Goal: Transaction & Acquisition: Purchase product/service

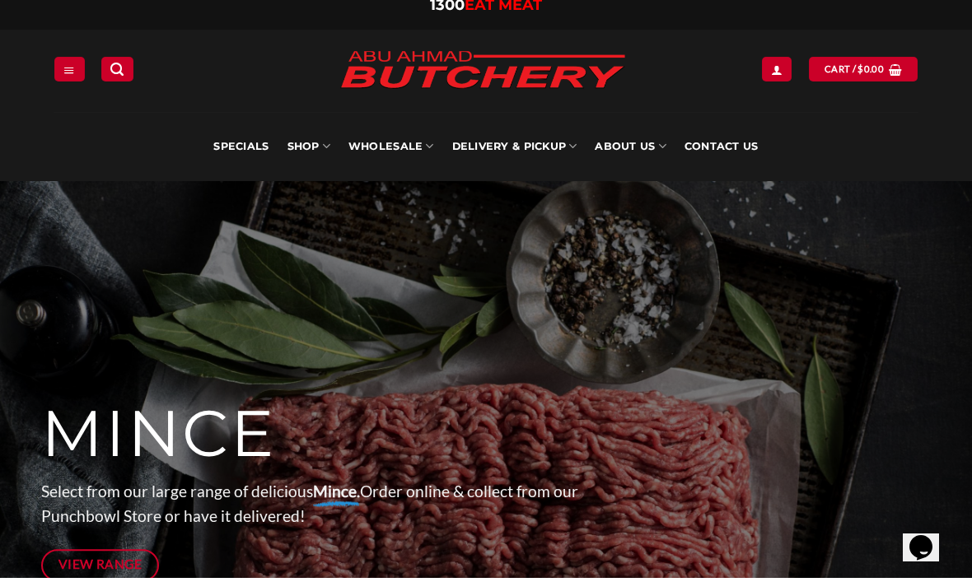
scroll to position [15, 0]
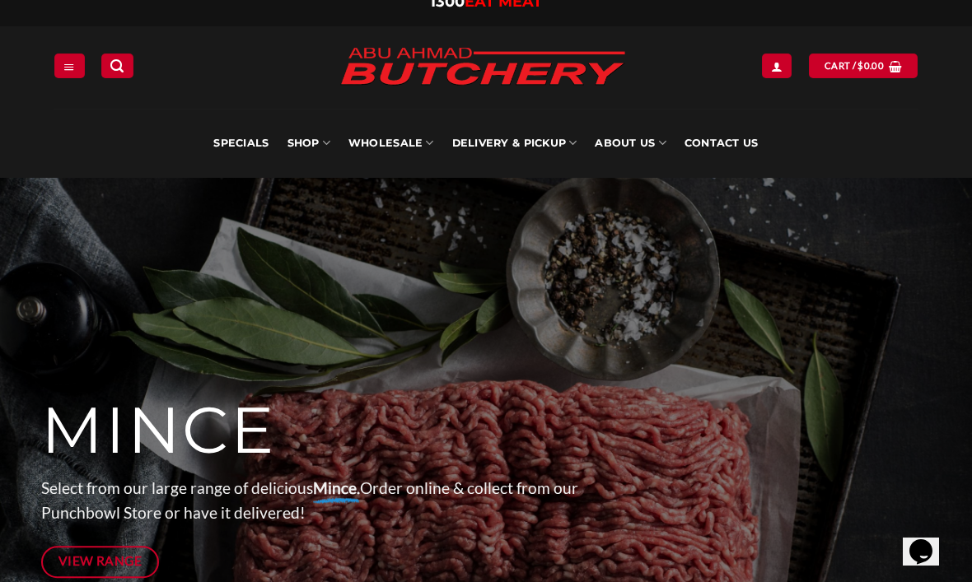
click at [310, 142] on link "SHOP" at bounding box center [308, 143] width 43 height 69
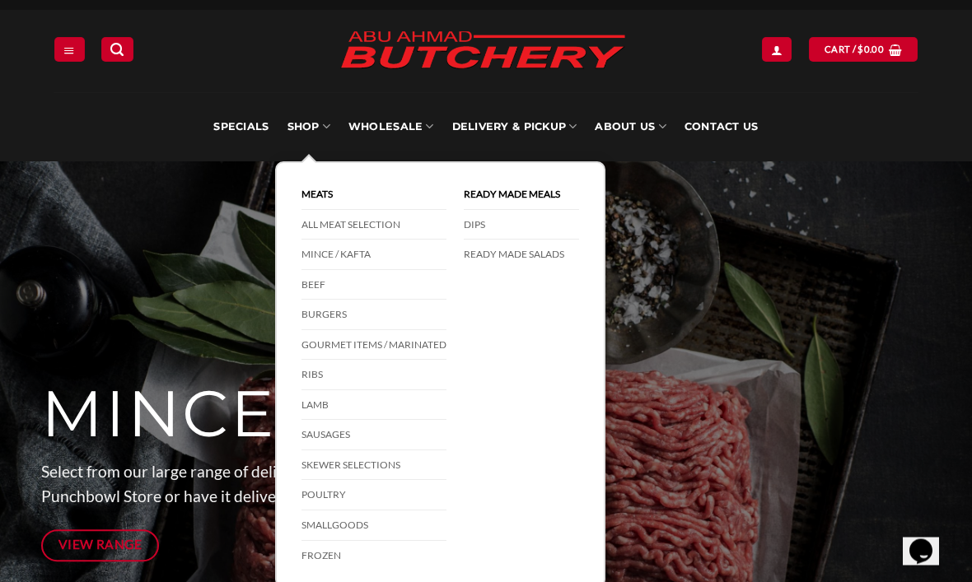
scroll to position [31, 0]
click at [412, 432] on link "Sausages" at bounding box center [373, 435] width 145 height 30
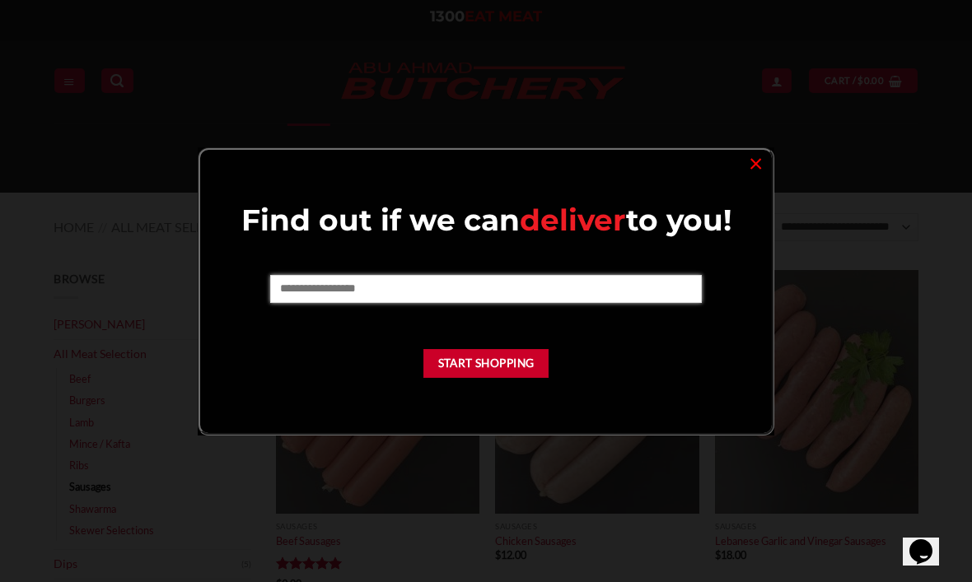
click at [344, 292] on input "text" at bounding box center [485, 289] width 431 height 28
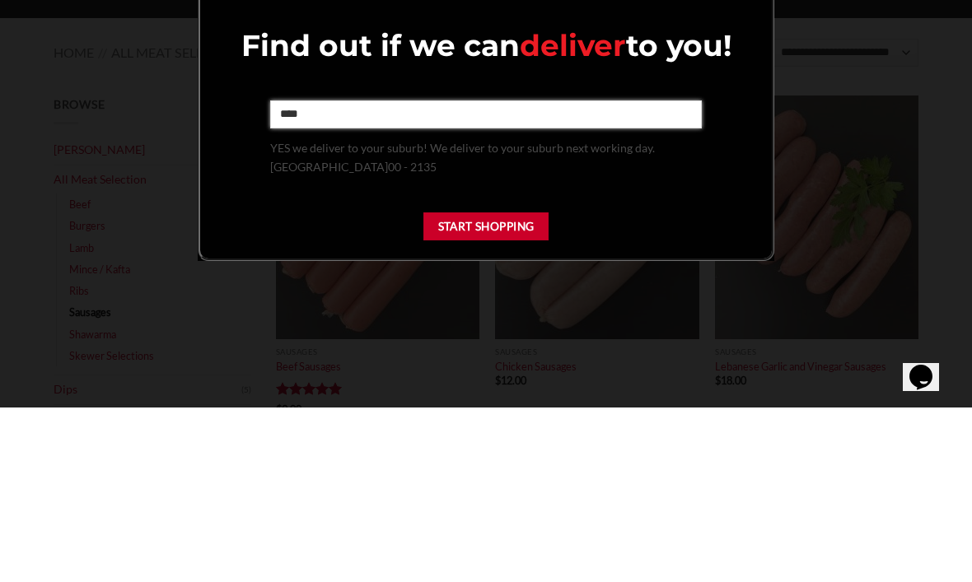
type input "****"
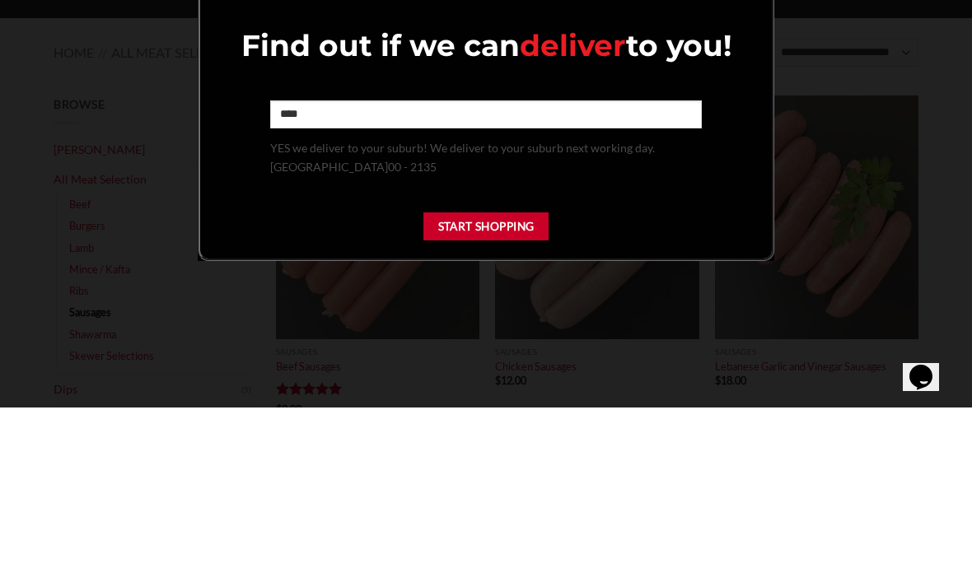
click at [509, 201] on div "Find out if we can deliver to you! **** YES we deliver to your suburb! We deliv…" at bounding box center [486, 314] width 539 height 226
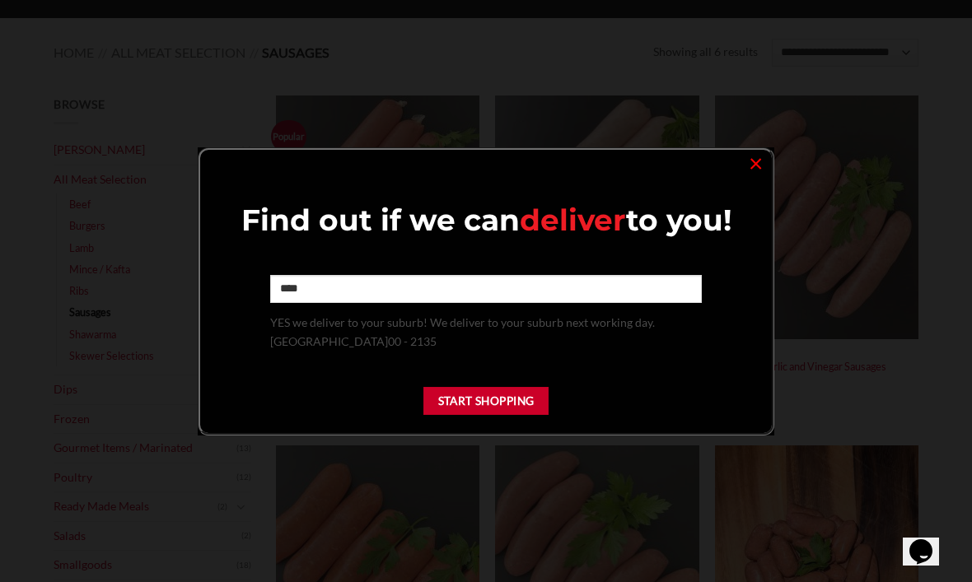
click at [508, 403] on button "Start Shopping" at bounding box center [485, 401] width 125 height 29
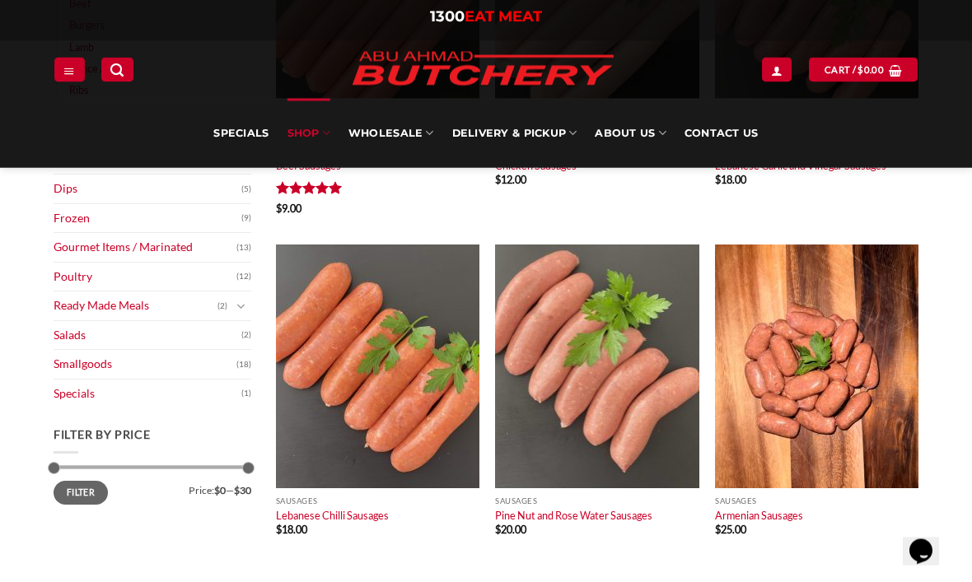
scroll to position [378, 0]
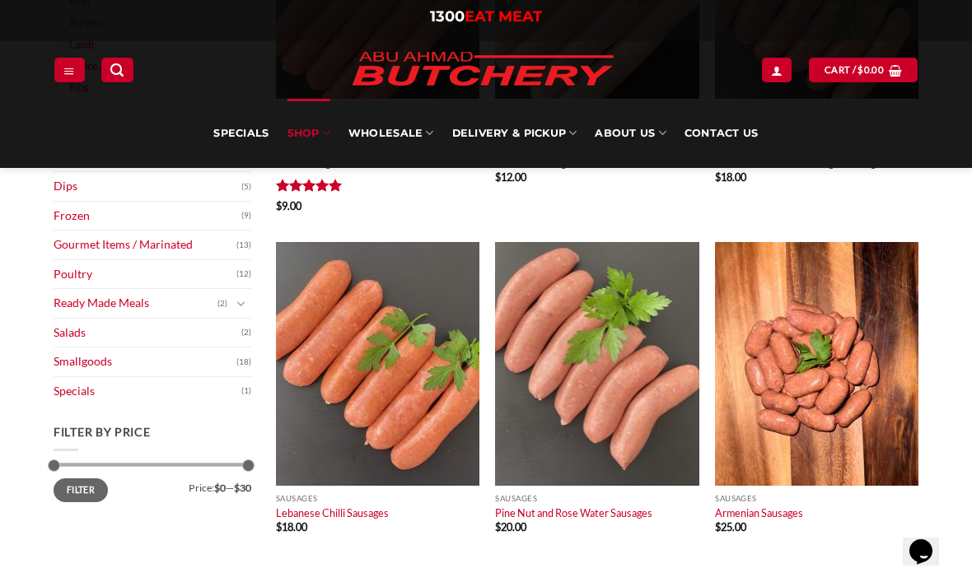
click at [856, 390] on img at bounding box center [816, 364] width 203 height 244
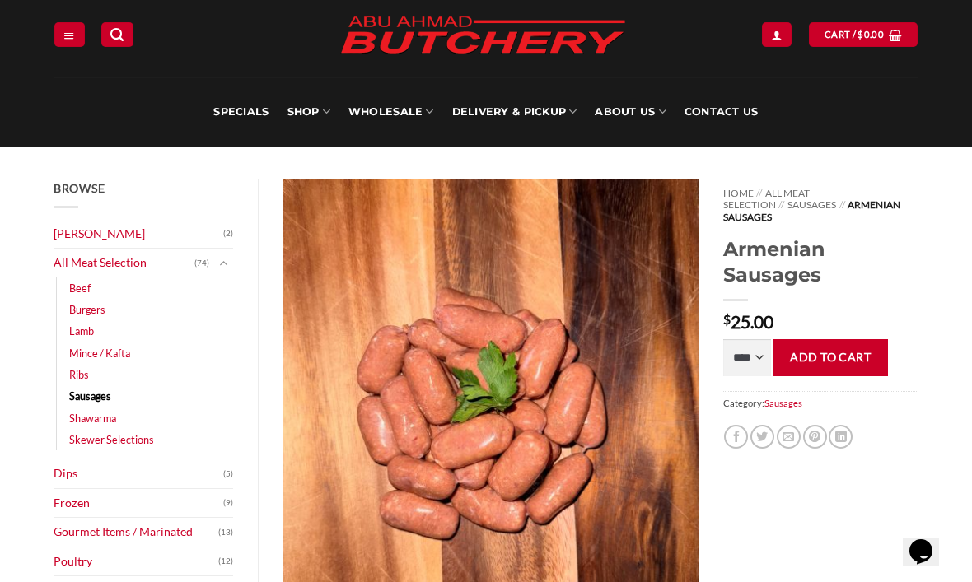
scroll to position [54, 0]
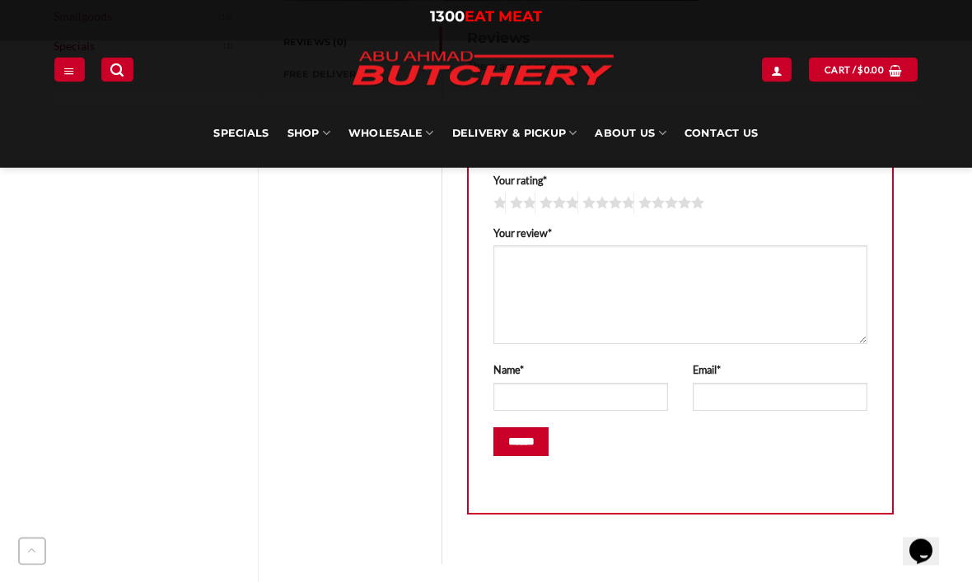
click at [945, 385] on div "Browse [PERSON_NAME] (2) All Meat Selection (74) Beef (18) Burgers (4) Lamb (28…" at bounding box center [486, 258] width 972 height 1487
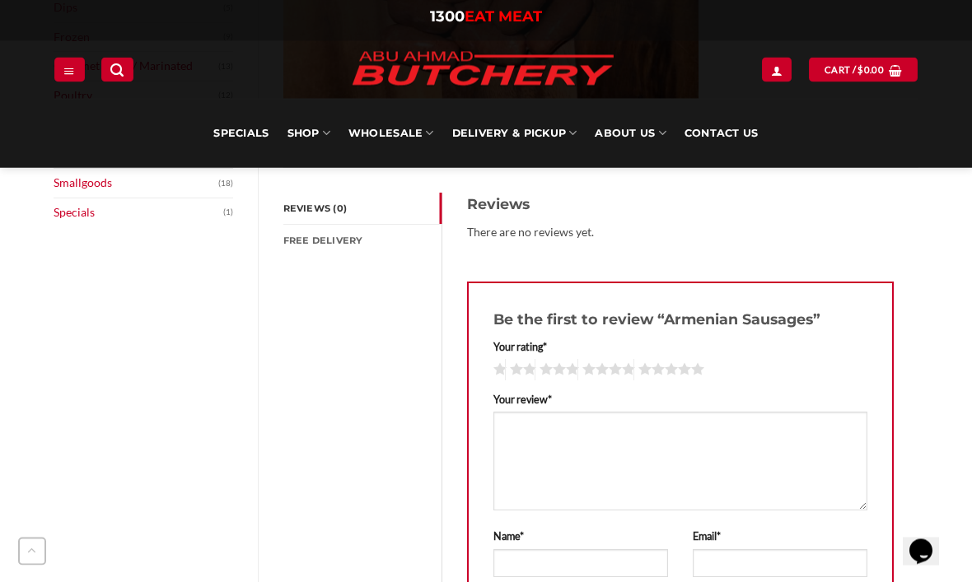
scroll to position [512, 0]
